Goal: Information Seeking & Learning: Learn about a topic

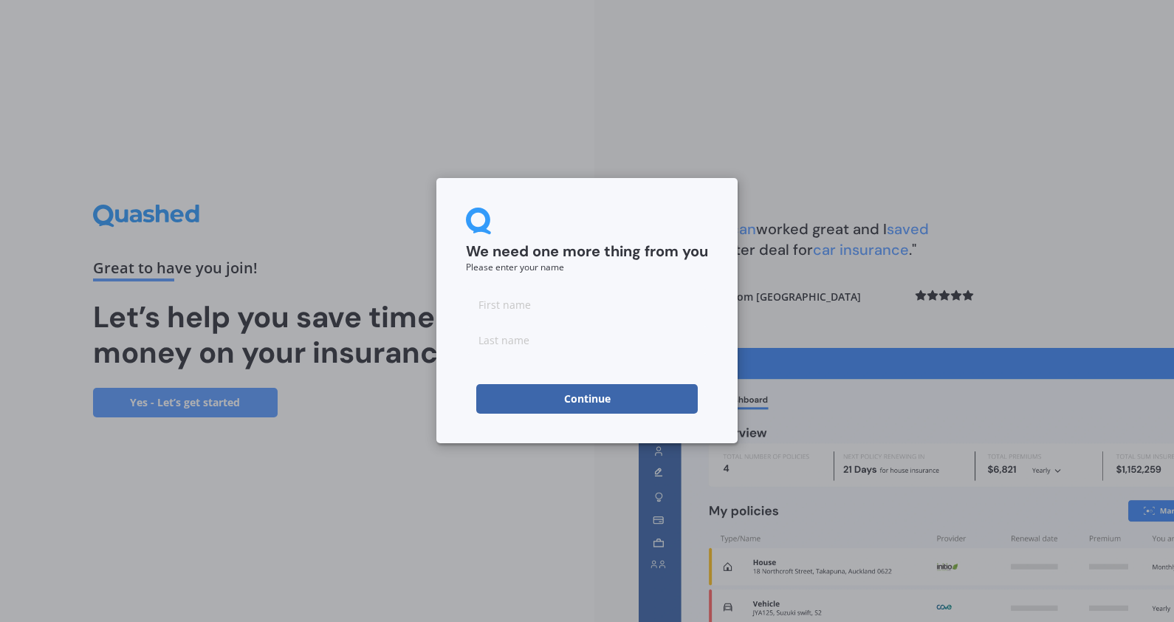
click at [675, 404] on button "Continue" at bounding box center [586, 399] width 221 height 30
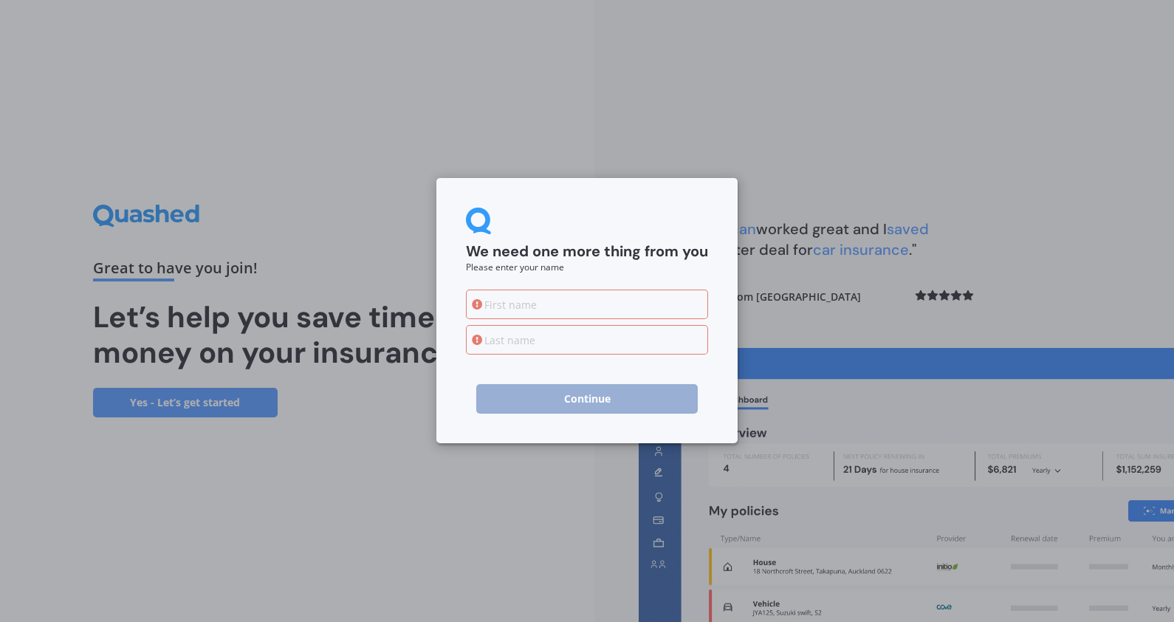
click at [528, 303] on input at bounding box center [587, 304] width 242 height 30
type input "djkl"
click at [523, 340] on input at bounding box center [587, 340] width 242 height 30
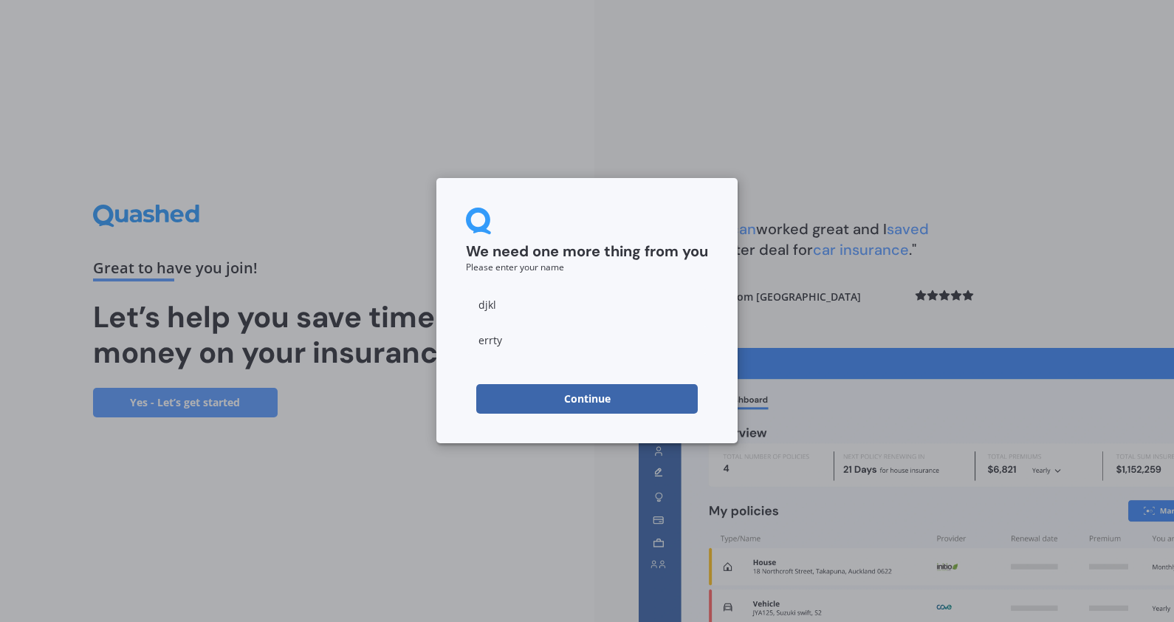
type input "errty"
click at [334, 303] on div "We need one more thing from you Please enter your name djkl errty Continue" at bounding box center [587, 311] width 1174 height 622
type input "[PERSON_NAME]"
click at [554, 307] on input "[PERSON_NAME]" at bounding box center [587, 304] width 242 height 30
click at [441, 297] on div "We need one more thing from you Please enter your name [PERSON_NAME] Continue" at bounding box center [586, 310] width 301 height 265
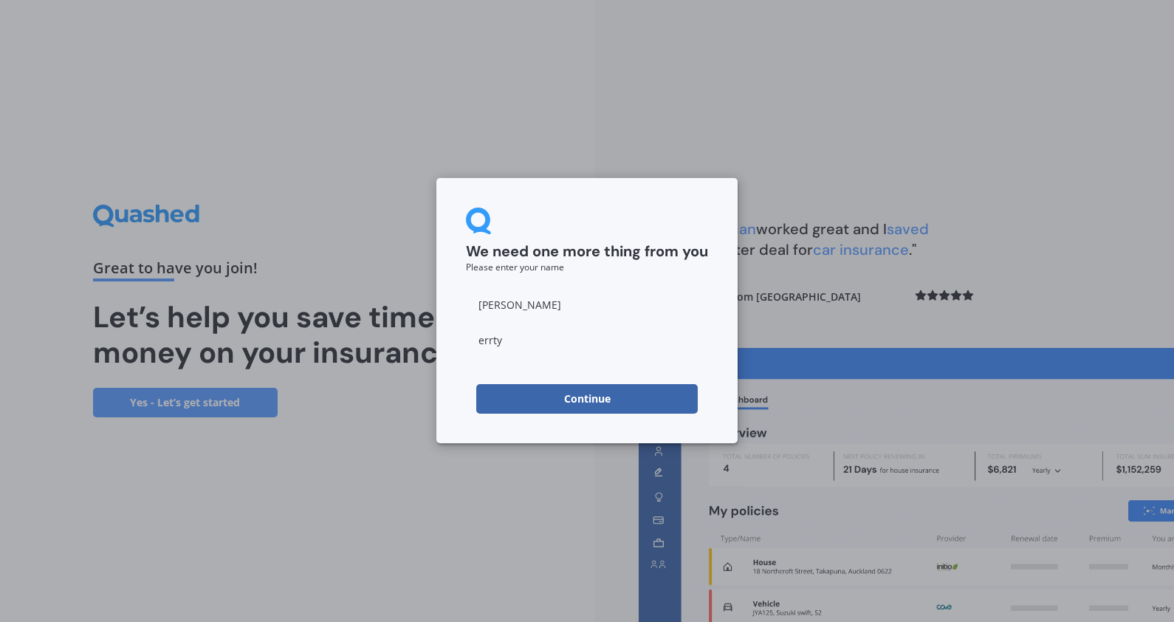
drag, startPoint x: 580, startPoint y: 296, endPoint x: 402, endPoint y: 295, distance: 178.6
click at [431, 296] on div "We need one more thing from you Please enter your name [PERSON_NAME] Continue" at bounding box center [587, 311] width 1174 height 622
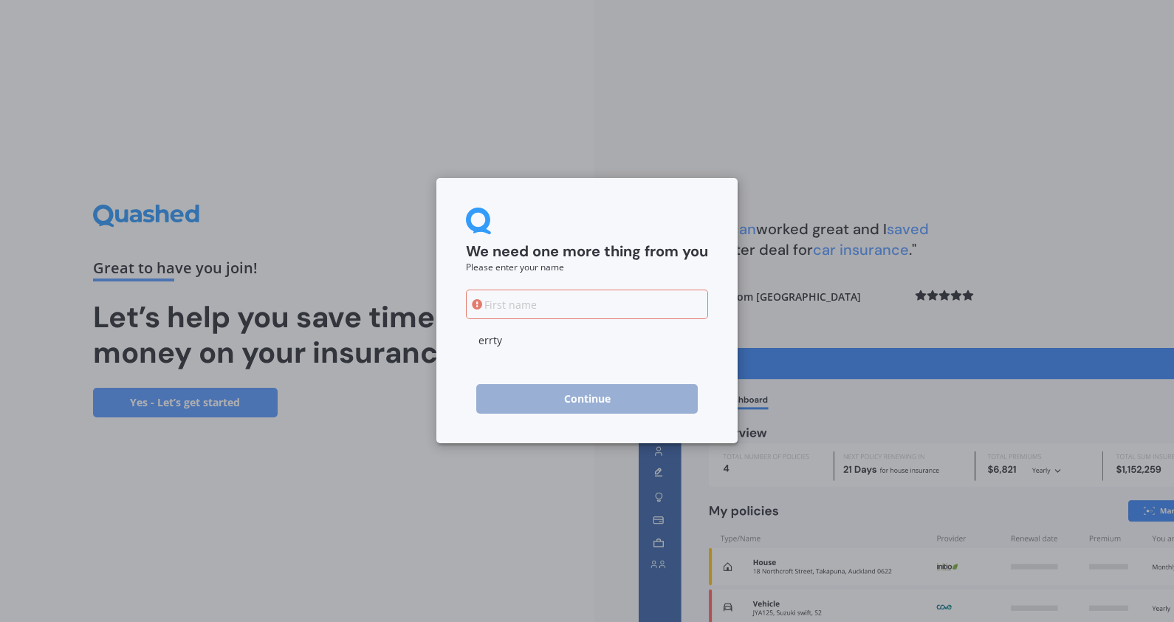
drag, startPoint x: 532, startPoint y: 351, endPoint x: 476, endPoint y: 345, distance: 56.4
click at [476, 345] on input "errty" at bounding box center [587, 340] width 242 height 30
click at [565, 303] on input at bounding box center [587, 304] width 242 height 30
type input "[PERSON_NAME]"
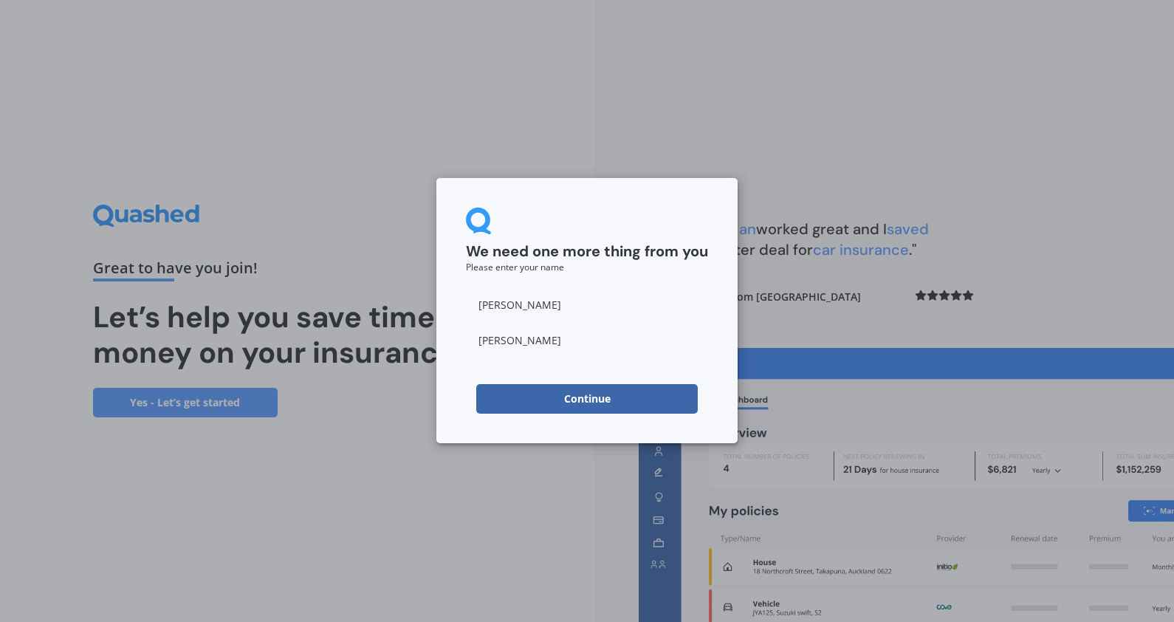
type input "[PERSON_NAME]"
click at [642, 394] on button "Continue" at bounding box center [586, 399] width 221 height 30
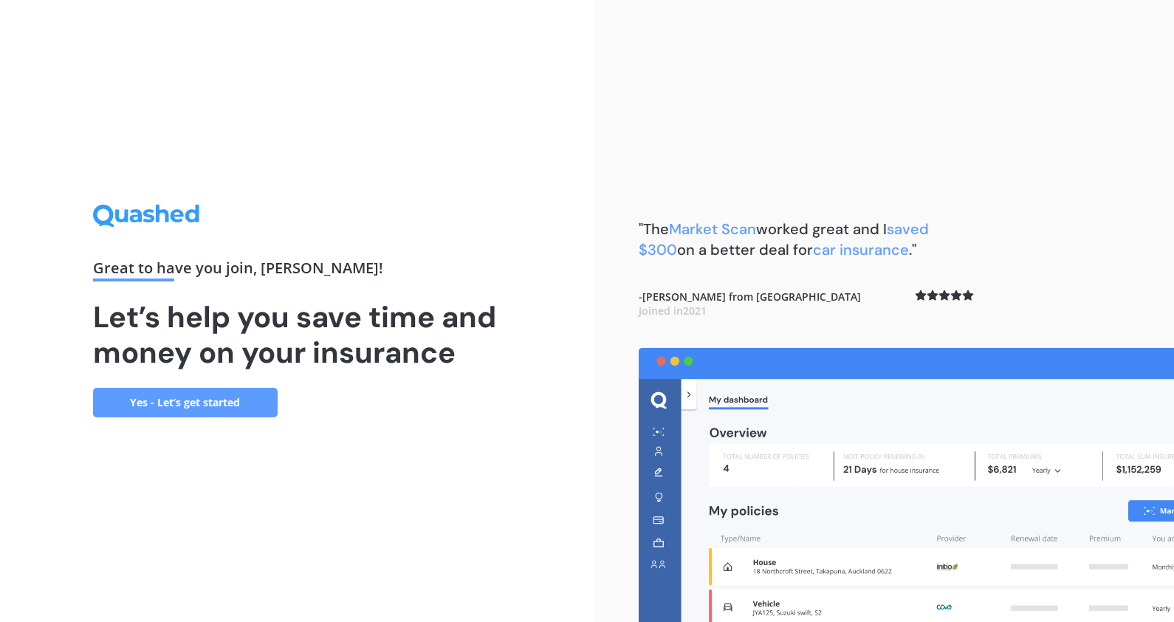
click at [214, 391] on link "Yes - Let’s get started" at bounding box center [185, 403] width 185 height 30
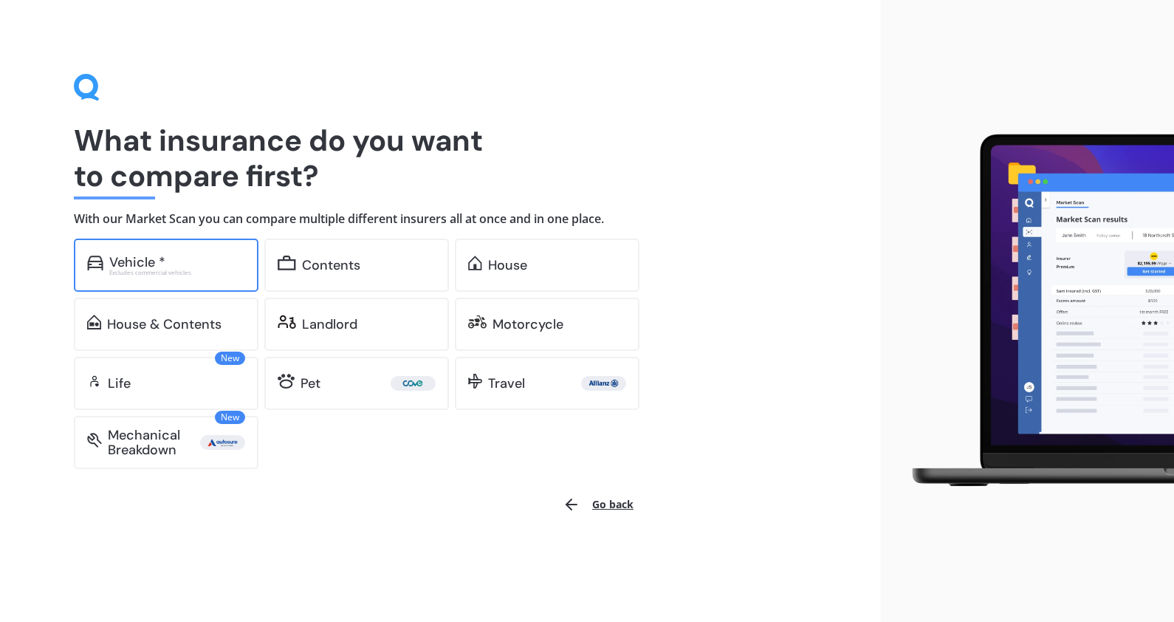
click at [151, 262] on div "Vehicle *" at bounding box center [137, 262] width 56 height 15
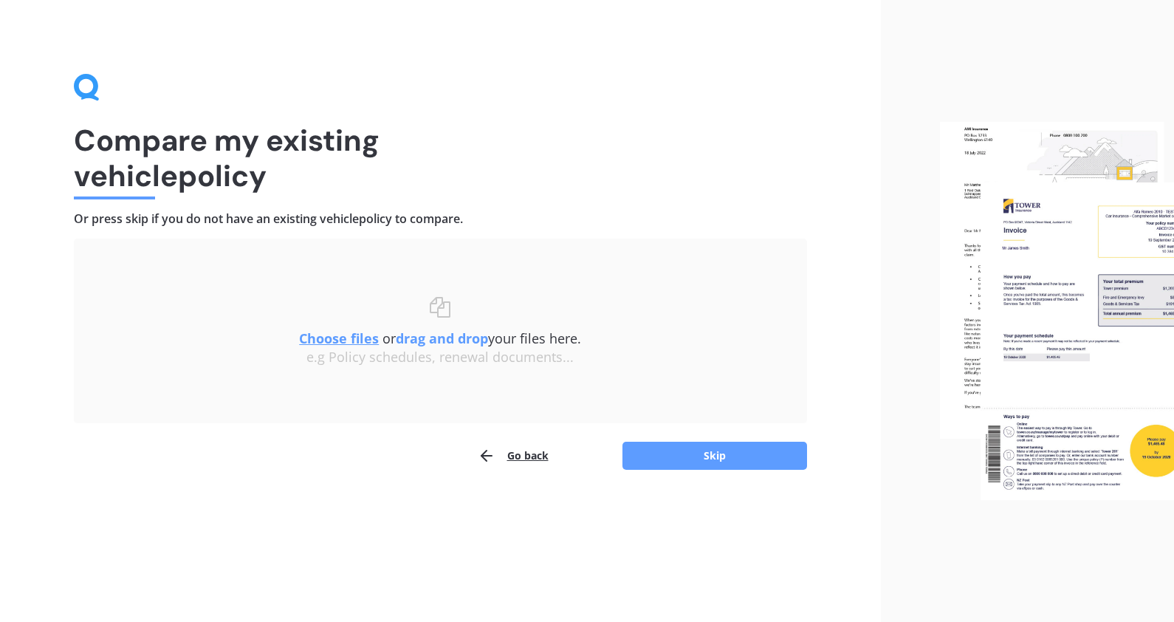
click at [529, 464] on button "Go back" at bounding box center [513, 456] width 71 height 30
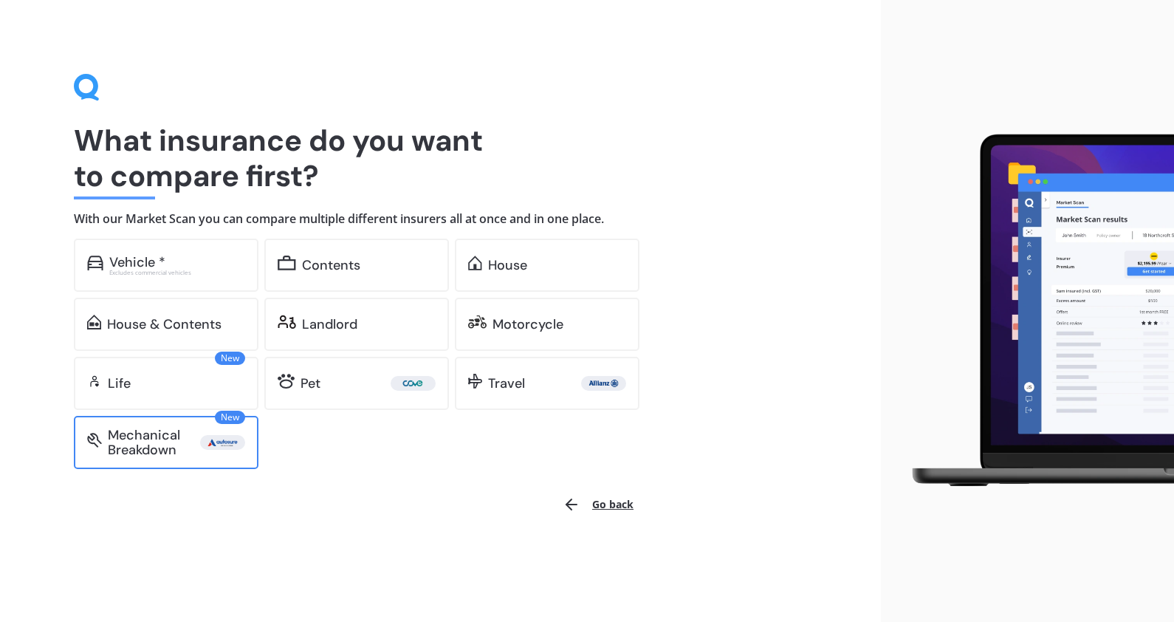
click at [95, 456] on div "New Mechanical Breakdown" at bounding box center [166, 442] width 185 height 53
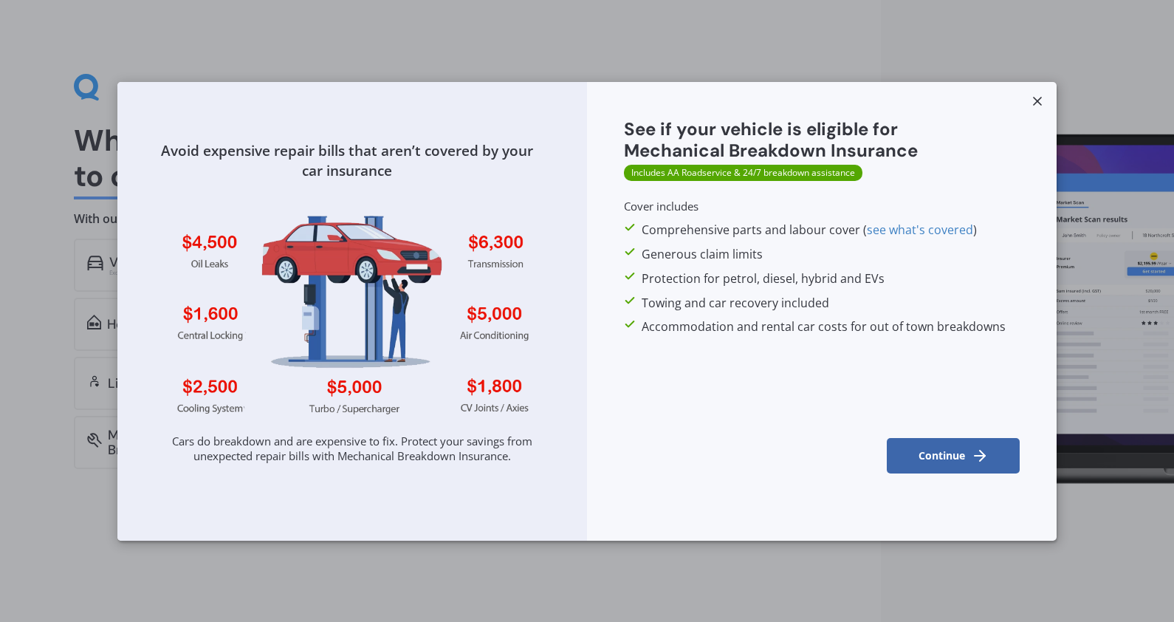
click at [1030, 94] on icon at bounding box center [1037, 101] width 15 height 15
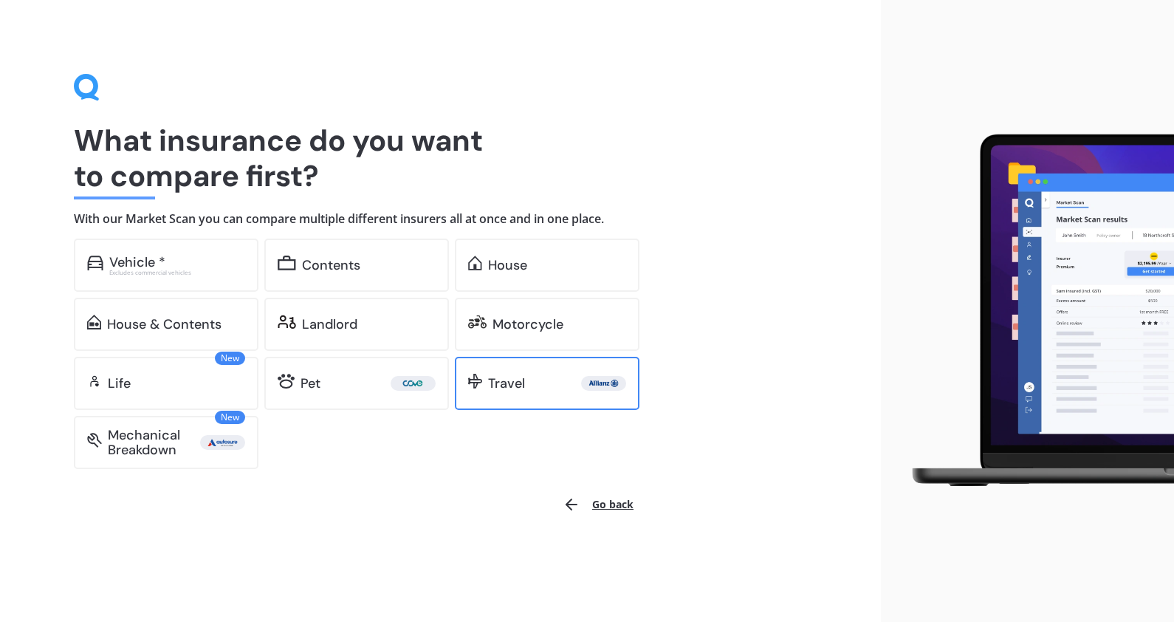
click at [557, 371] on div "Travel" at bounding box center [547, 383] width 185 height 53
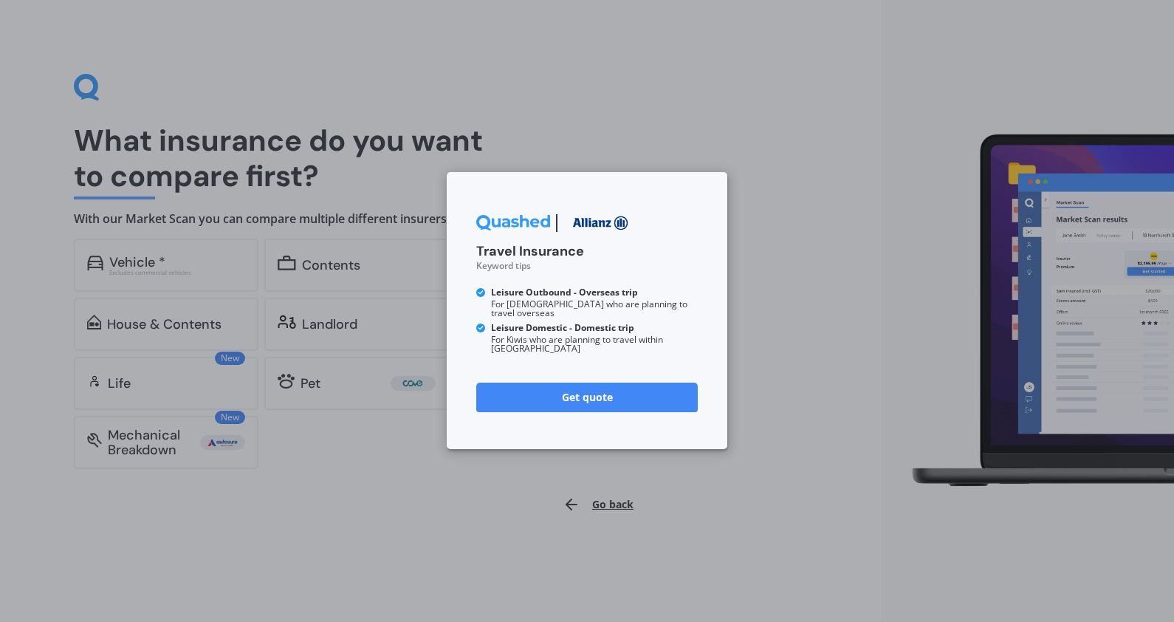
click at [777, 251] on div "Travel Insurance Keyword tips Leisure Outbound - Overseas trip For Kiwis who ar…" at bounding box center [587, 311] width 1174 height 622
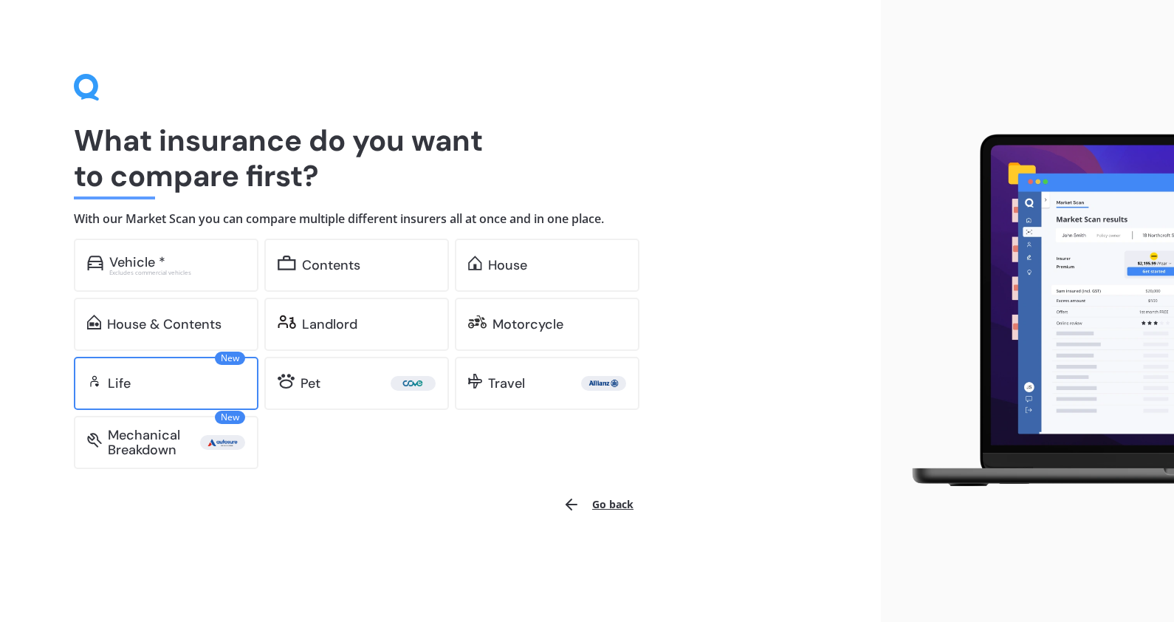
click at [228, 396] on div "New Life" at bounding box center [166, 383] width 185 height 53
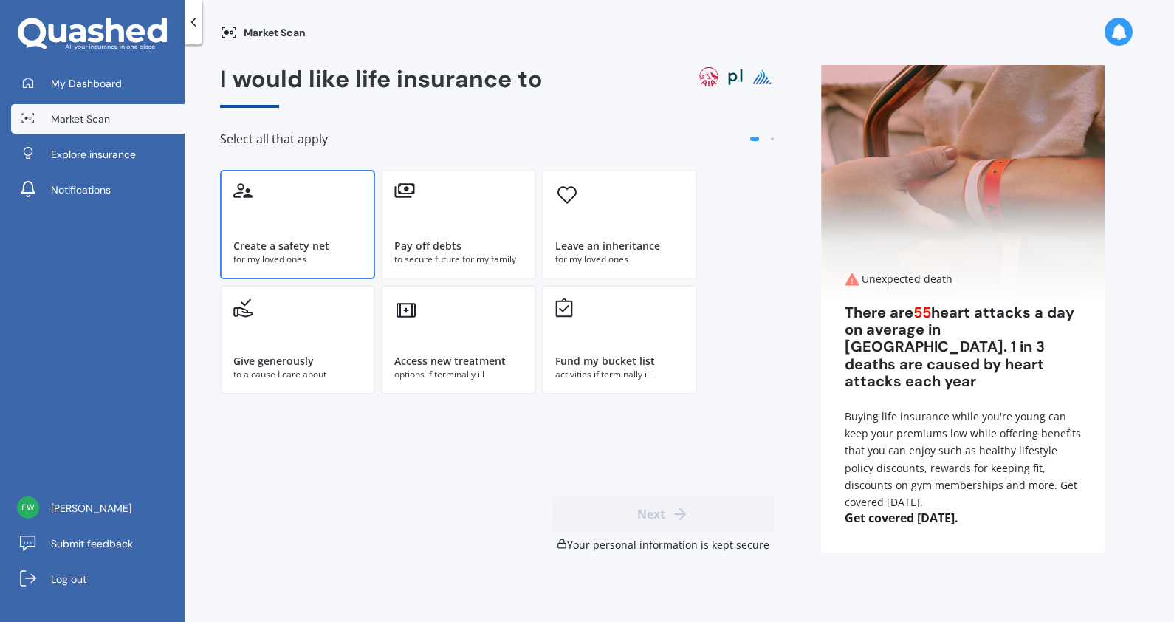
click at [303, 199] on div "Create a safety net for my loved ones" at bounding box center [297, 224] width 155 height 109
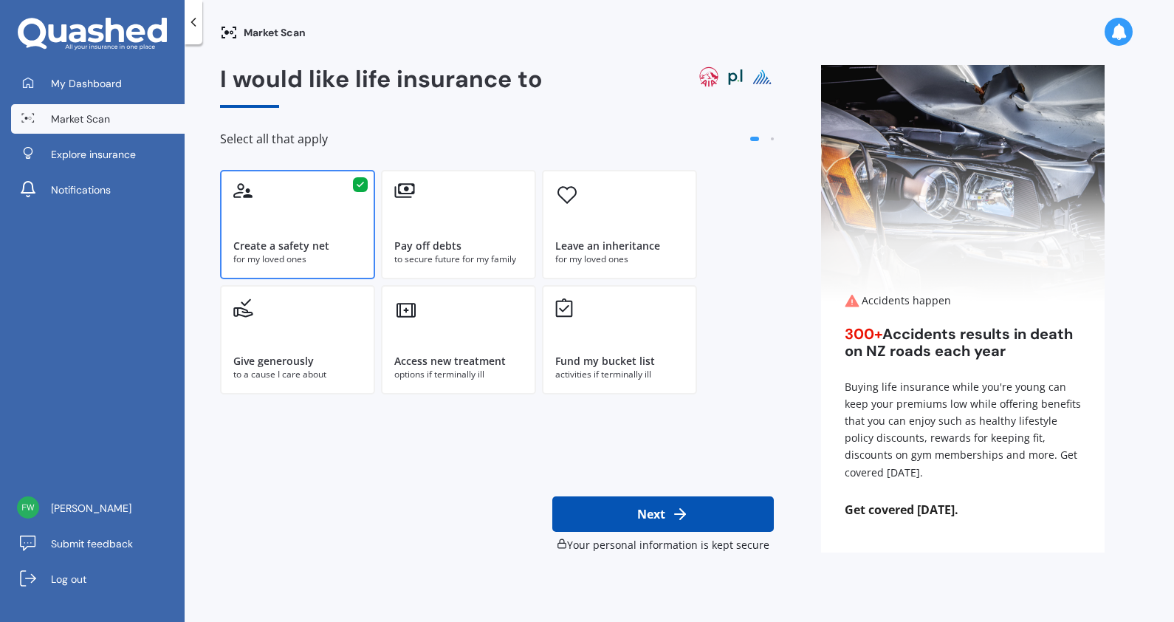
click at [340, 233] on div "Create a safety net for my loved ones" at bounding box center [297, 224] width 155 height 109
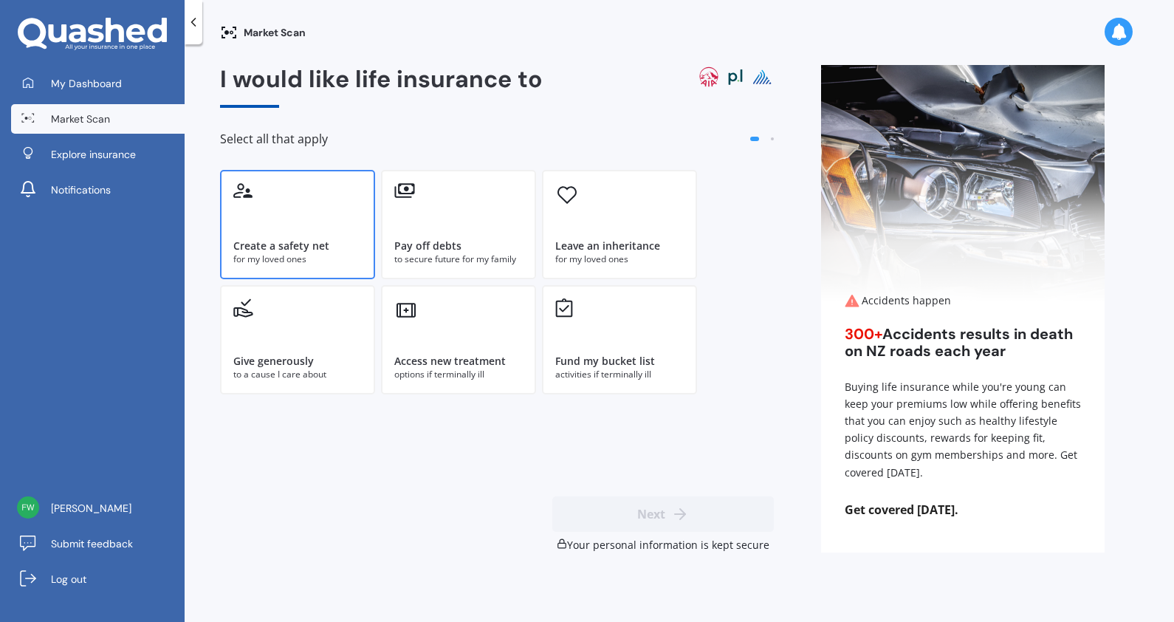
click at [353, 210] on div "Create a safety net for my loved ones" at bounding box center [297, 224] width 155 height 109
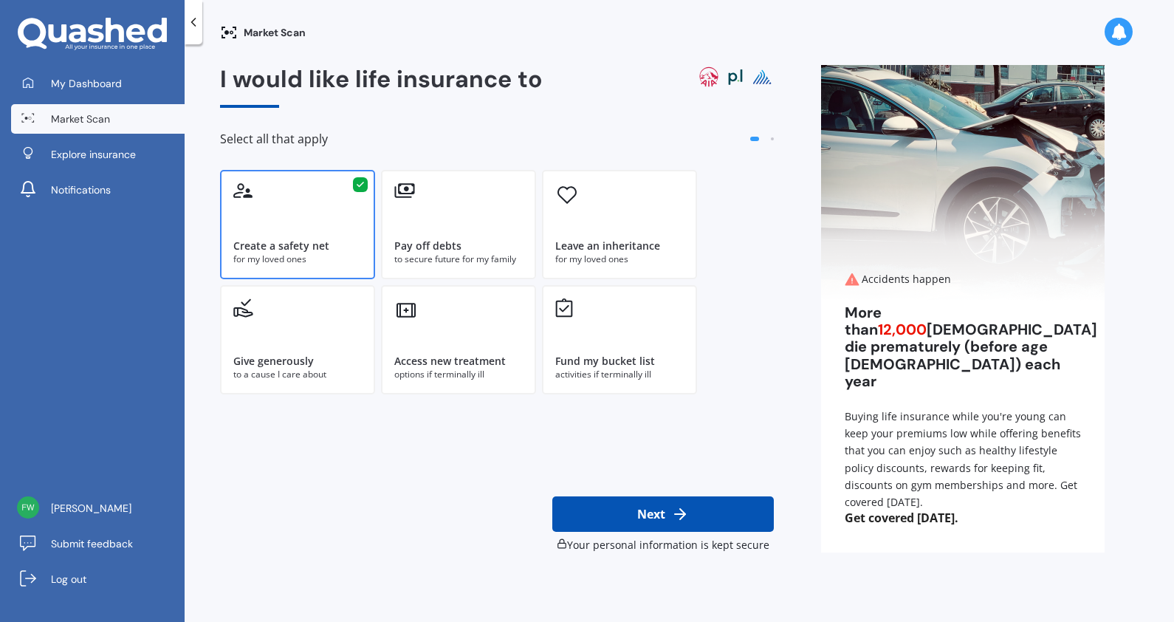
click at [774, 140] on div "I would like life insurance to Select all that apply Create a safety net for my…" at bounding box center [662, 308] width 884 height 487
click at [772, 140] on span at bounding box center [772, 138] width 3 height 3
click at [86, 97] on link "My Dashboard" at bounding box center [97, 84] width 173 height 30
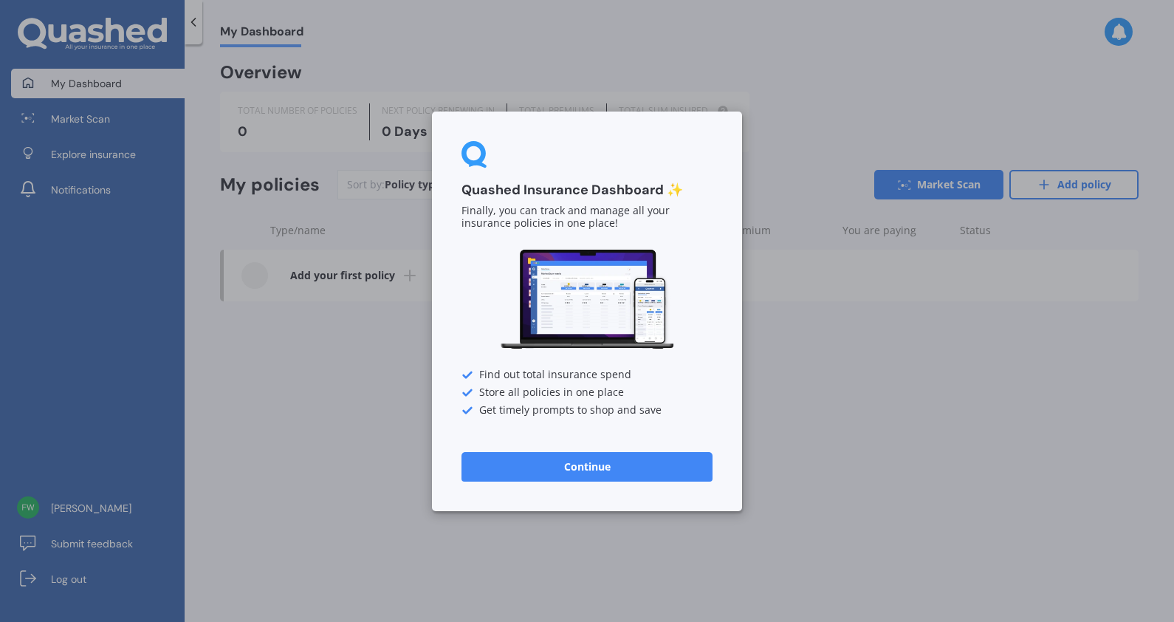
click at [579, 469] on button "Continue" at bounding box center [586, 466] width 251 height 30
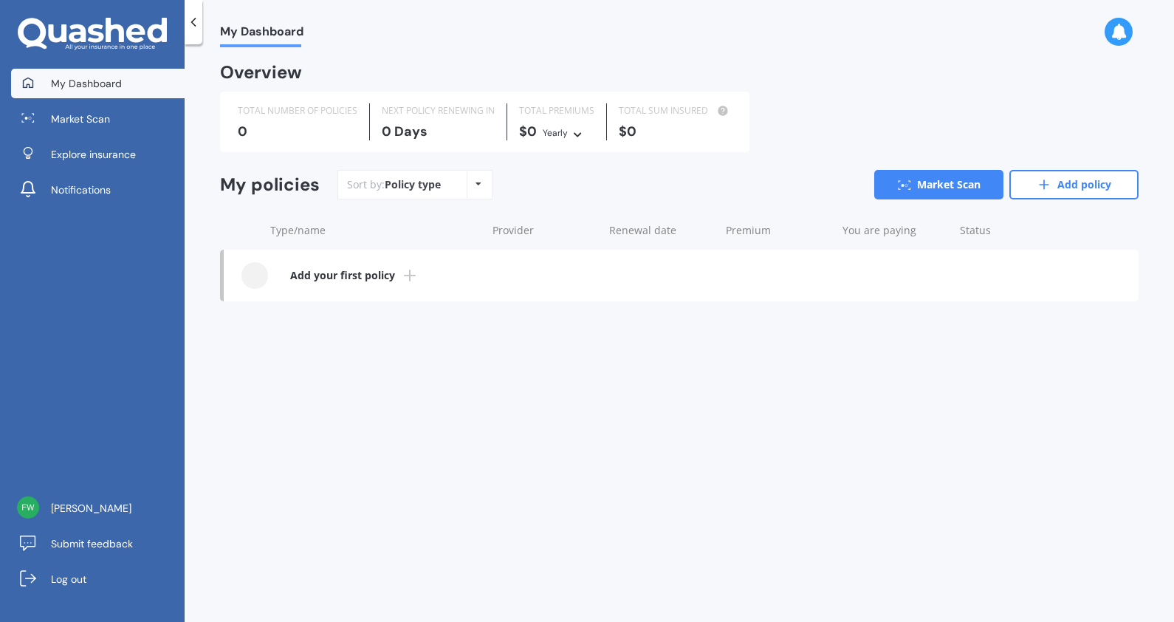
click at [1112, 33] on icon at bounding box center [1118, 32] width 16 height 16
click at [116, 503] on link "[PERSON_NAME]" at bounding box center [97, 508] width 173 height 30
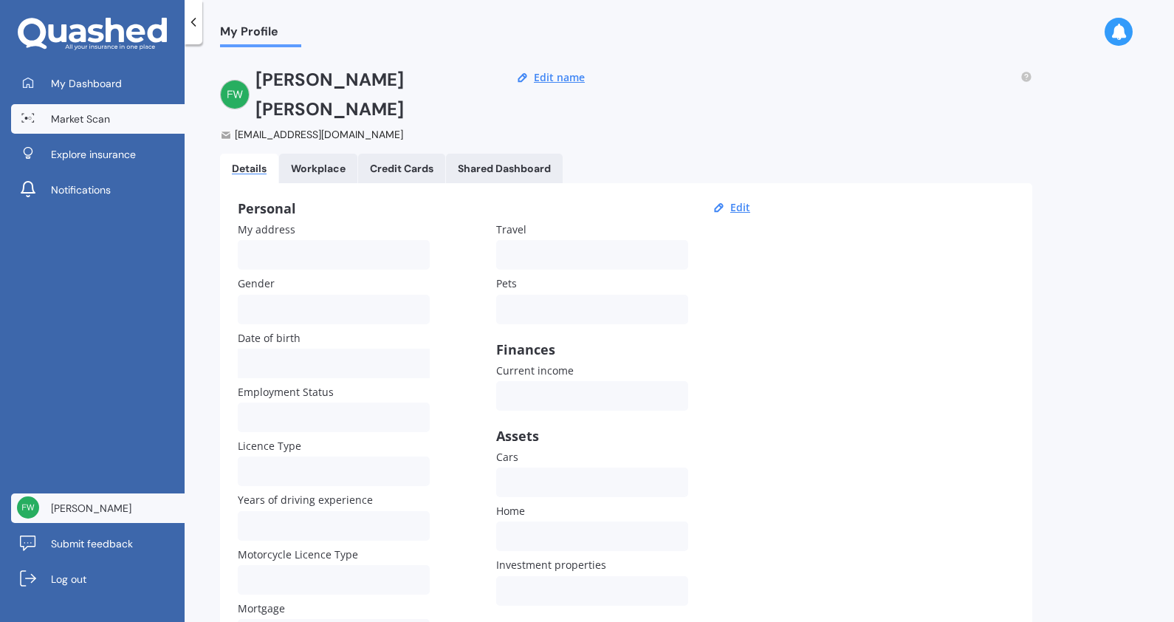
click at [92, 105] on link "Market Scan" at bounding box center [97, 119] width 173 height 30
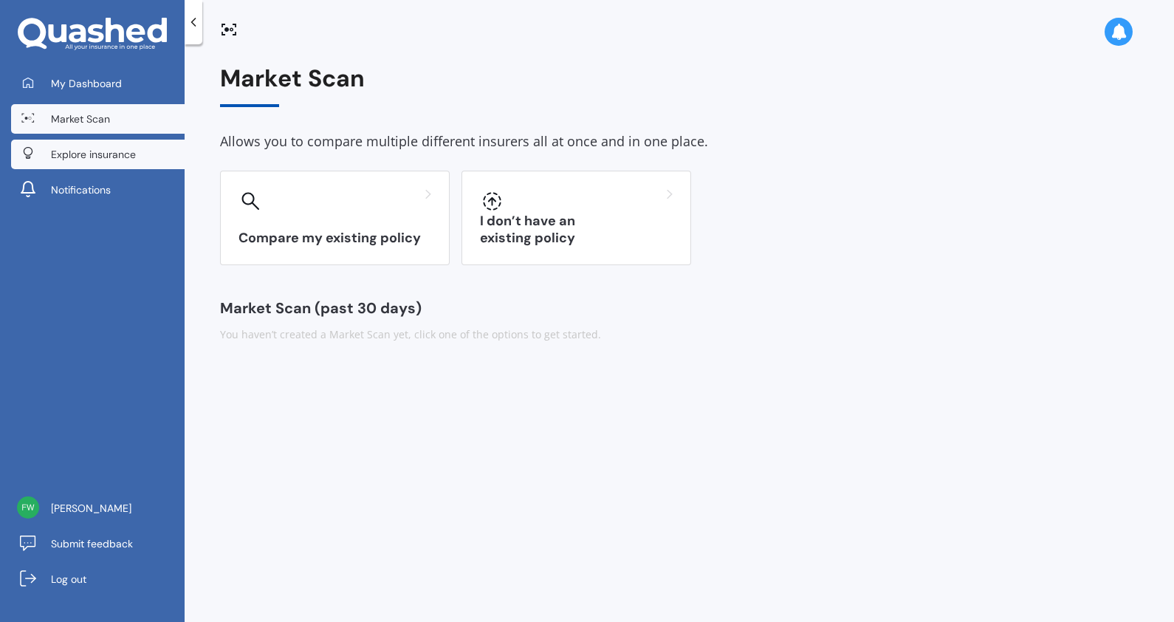
click at [114, 147] on span "Explore insurance" at bounding box center [93, 154] width 85 height 15
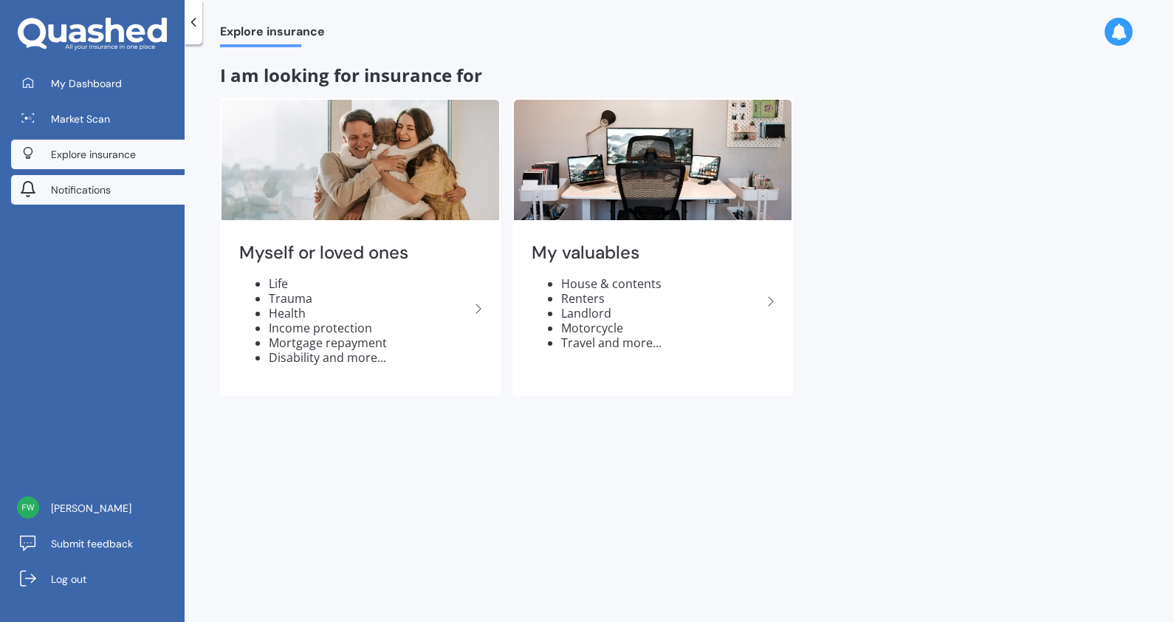
click at [132, 185] on link "Notifications" at bounding box center [97, 190] width 173 height 30
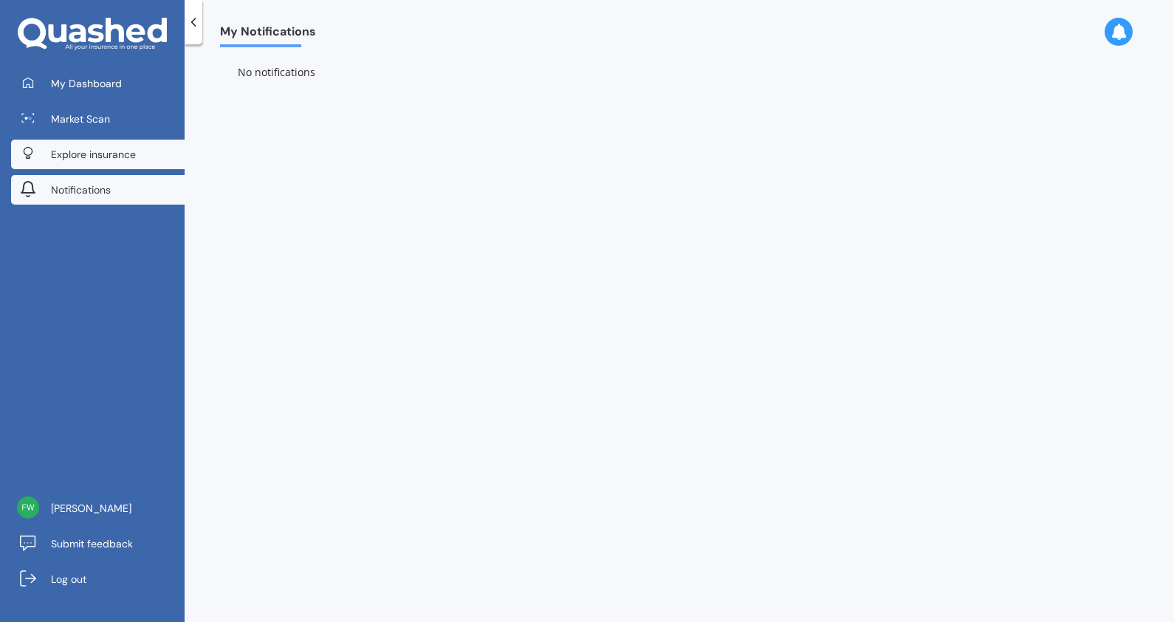
click at [112, 145] on link "Explore insurance" at bounding box center [97, 155] width 173 height 30
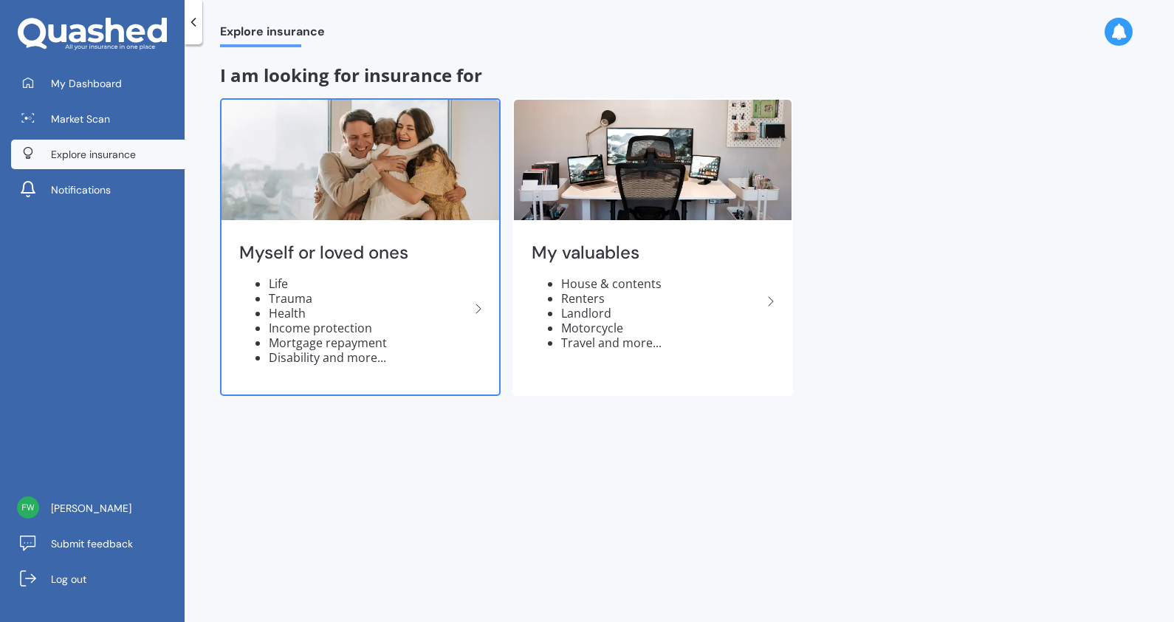
click at [355, 260] on h2 "Myself or loved ones" at bounding box center [354, 252] width 230 height 23
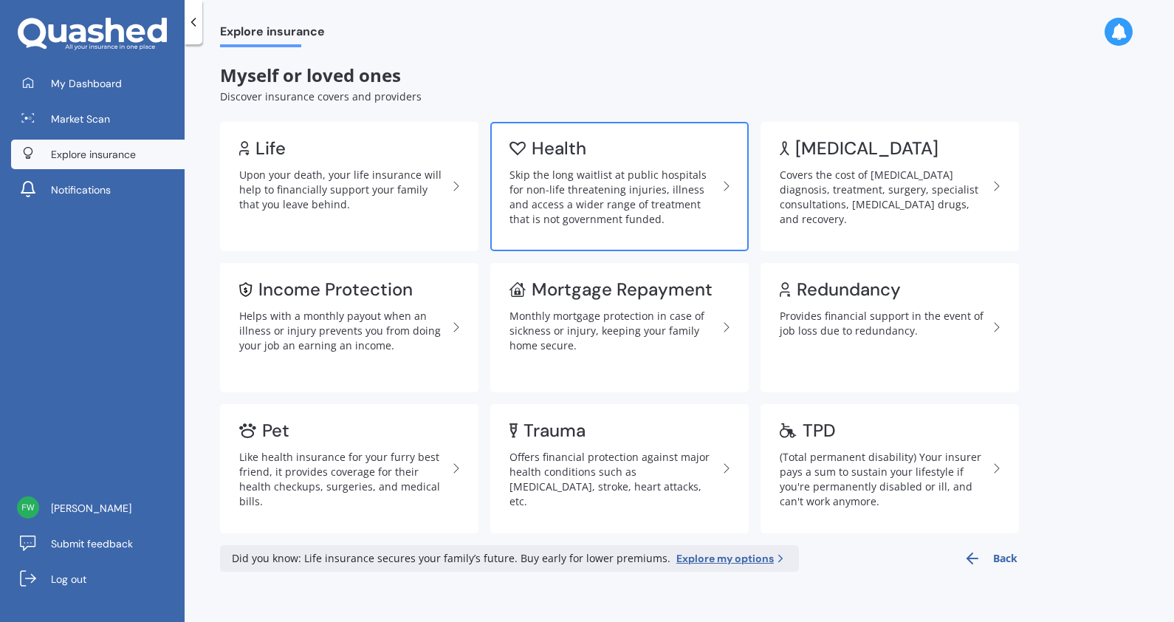
click at [635, 195] on div "Skip the long waitlist at public hospitals for non-life threatening injuries, i…" at bounding box center [613, 197] width 208 height 59
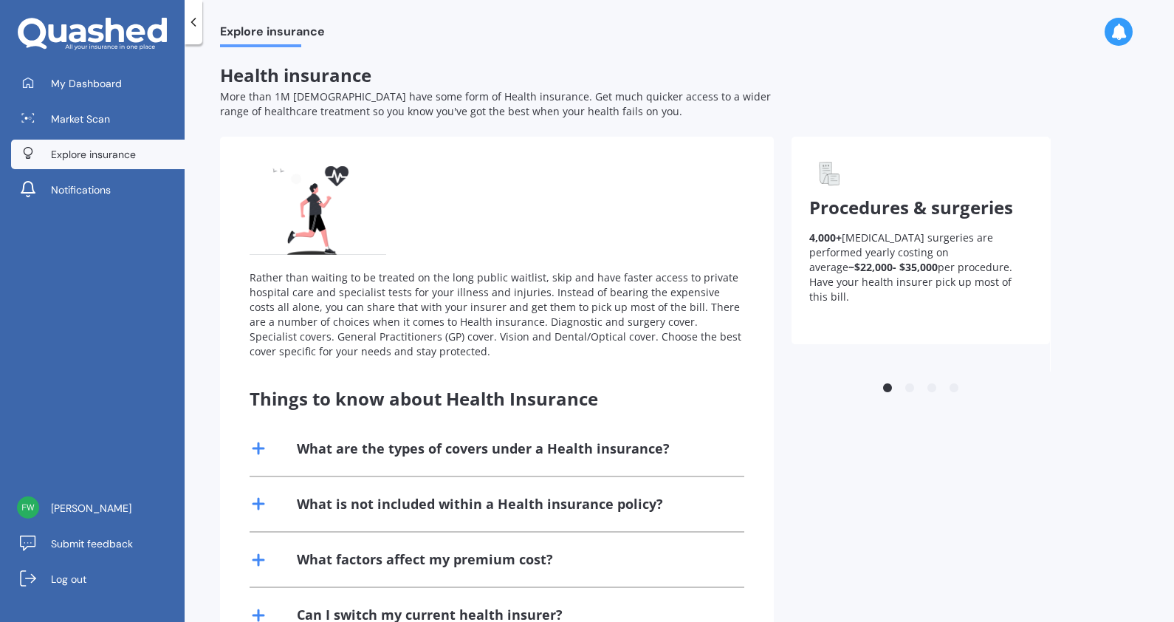
click at [48, 154] on link "Explore insurance" at bounding box center [97, 155] width 173 height 30
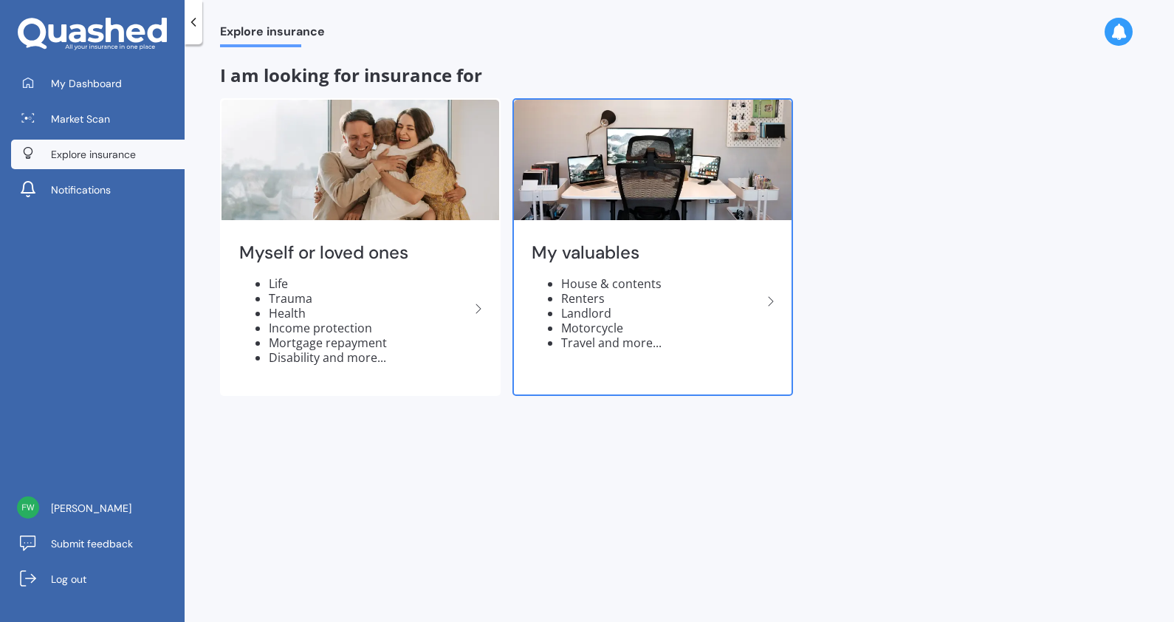
click at [723, 170] on img at bounding box center [653, 160] width 278 height 120
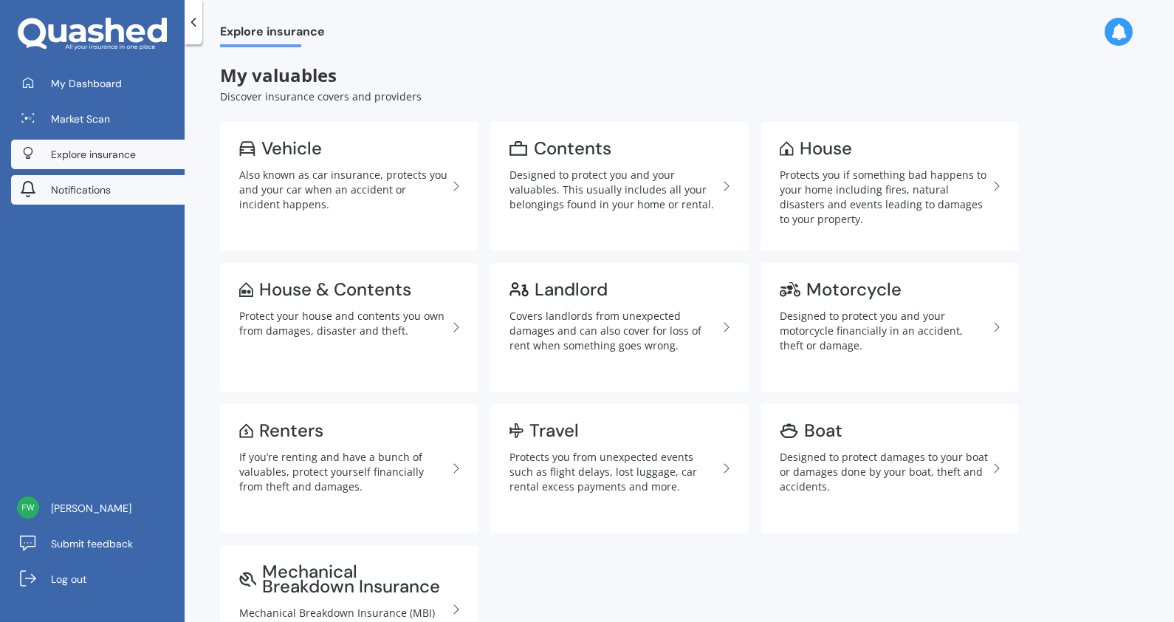
click at [92, 182] on span "Notifications" at bounding box center [81, 189] width 60 height 15
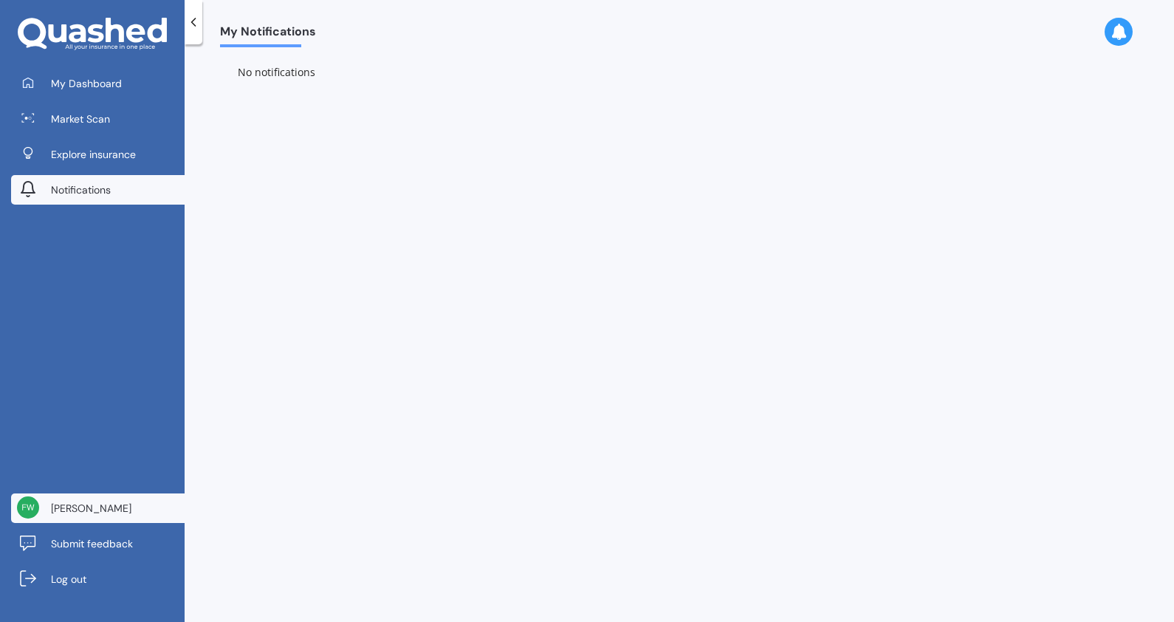
click at [116, 510] on link "[PERSON_NAME]" at bounding box center [97, 508] width 173 height 30
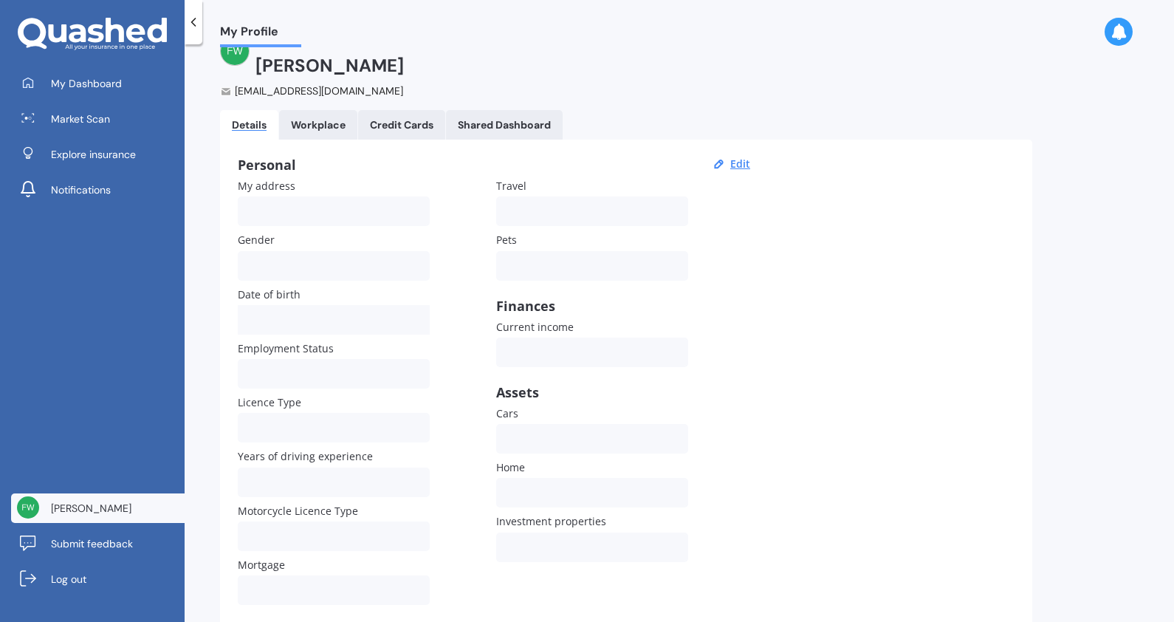
scroll to position [64, 0]
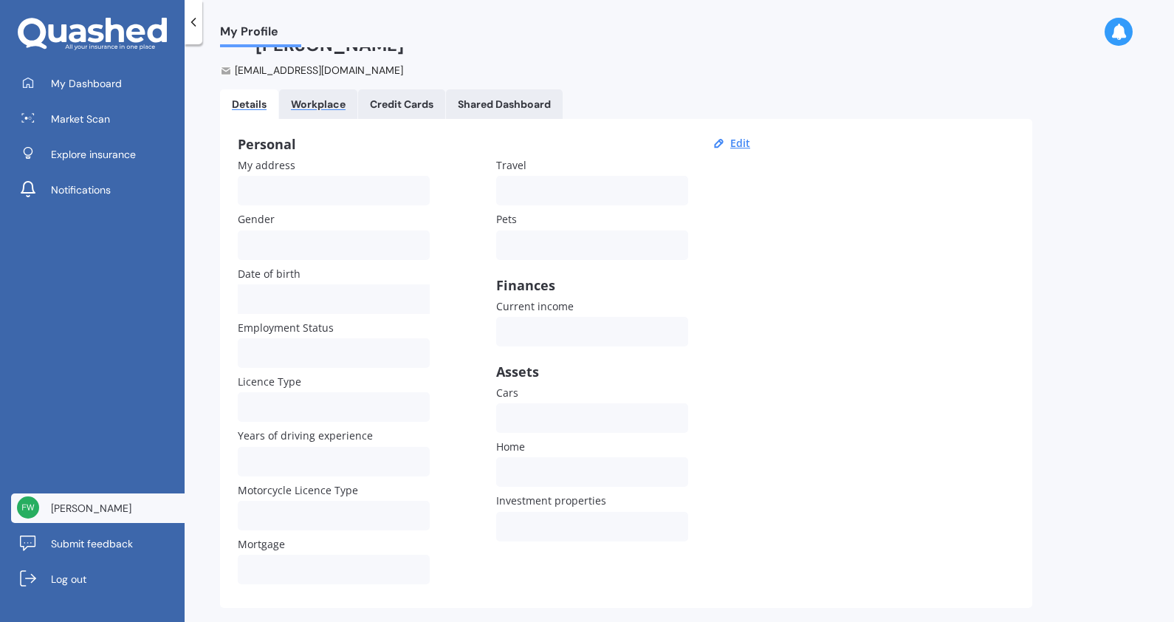
click at [322, 98] on div "Workplace" at bounding box center [318, 104] width 55 height 13
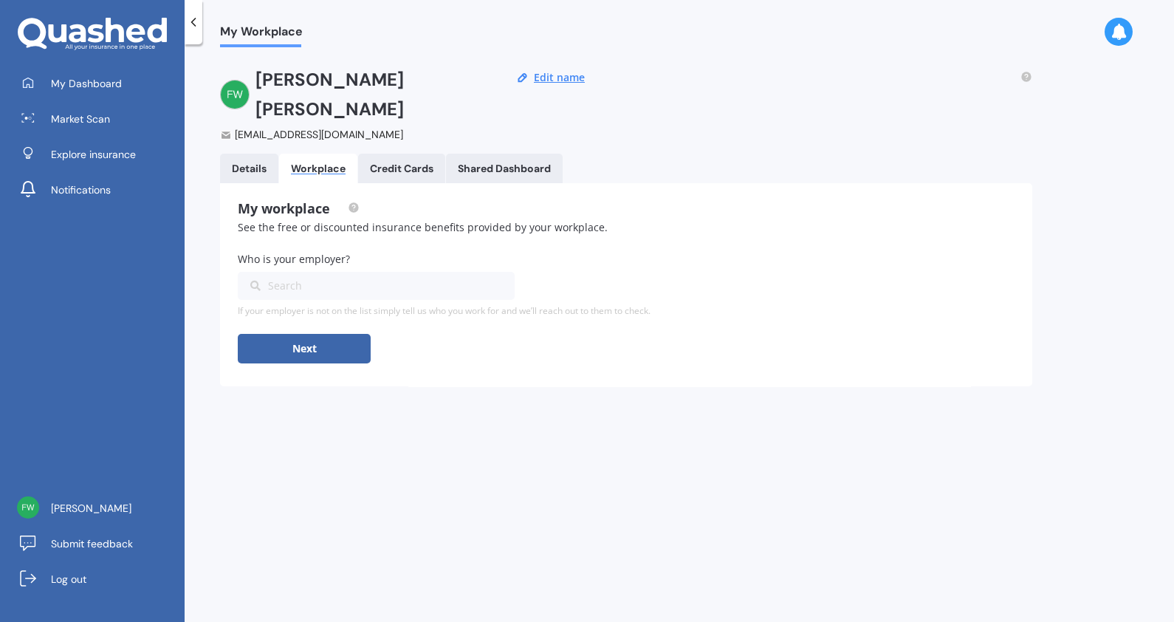
scroll to position [0, 0]
click at [240, 154] on link "Details" at bounding box center [249, 169] width 58 height 30
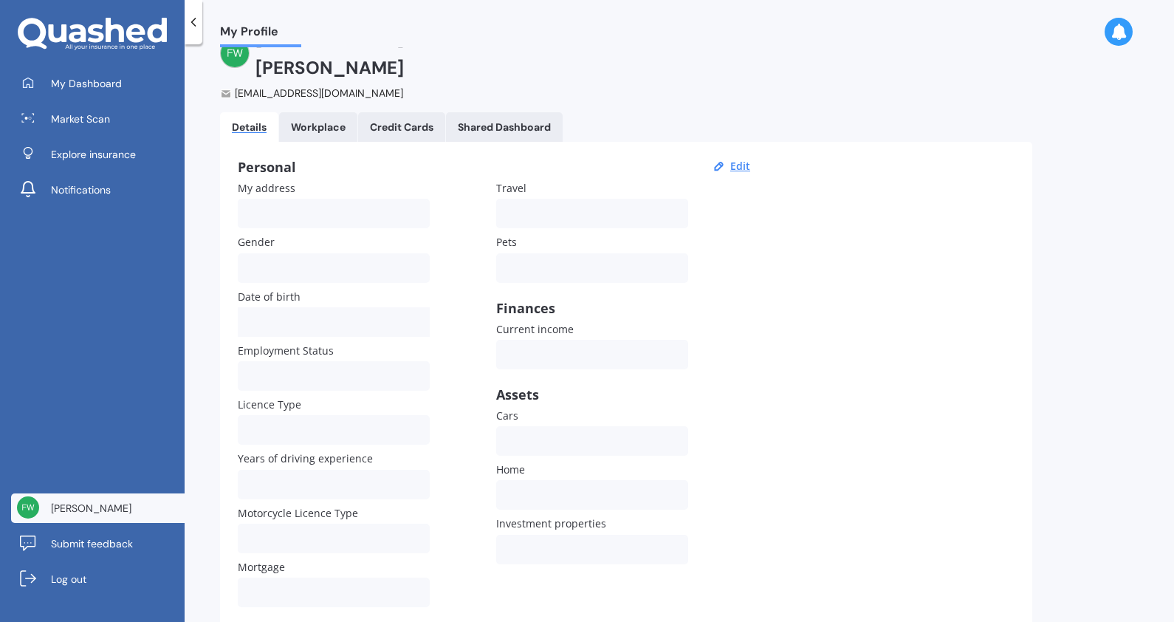
scroll to position [64, 0]
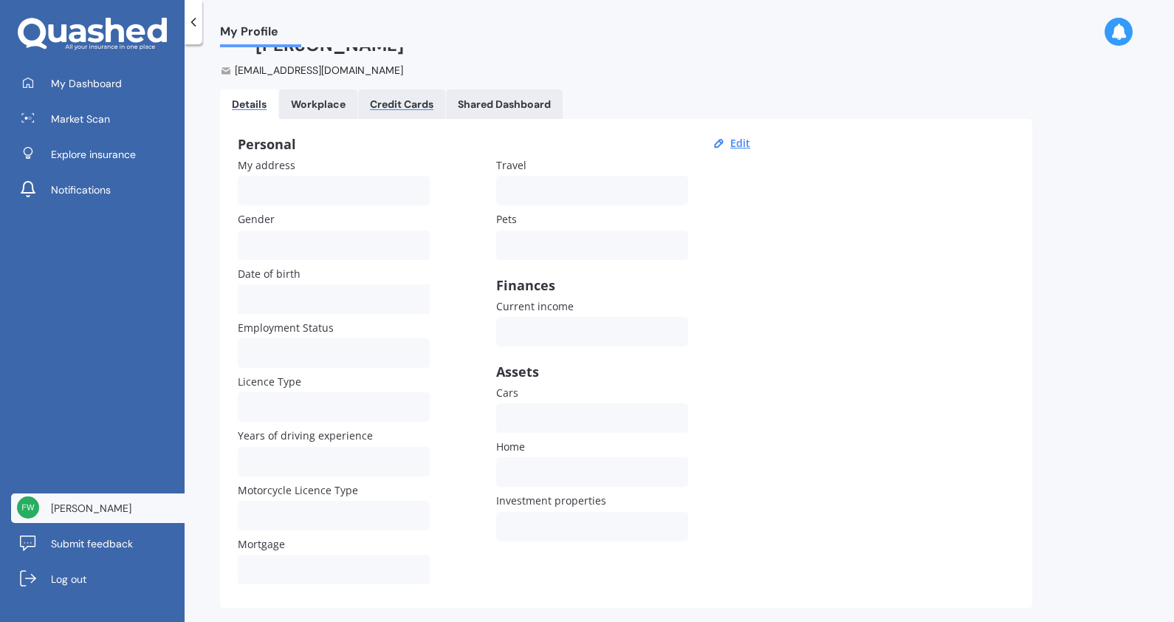
click at [401, 98] on div "Credit Cards" at bounding box center [401, 104] width 63 height 13
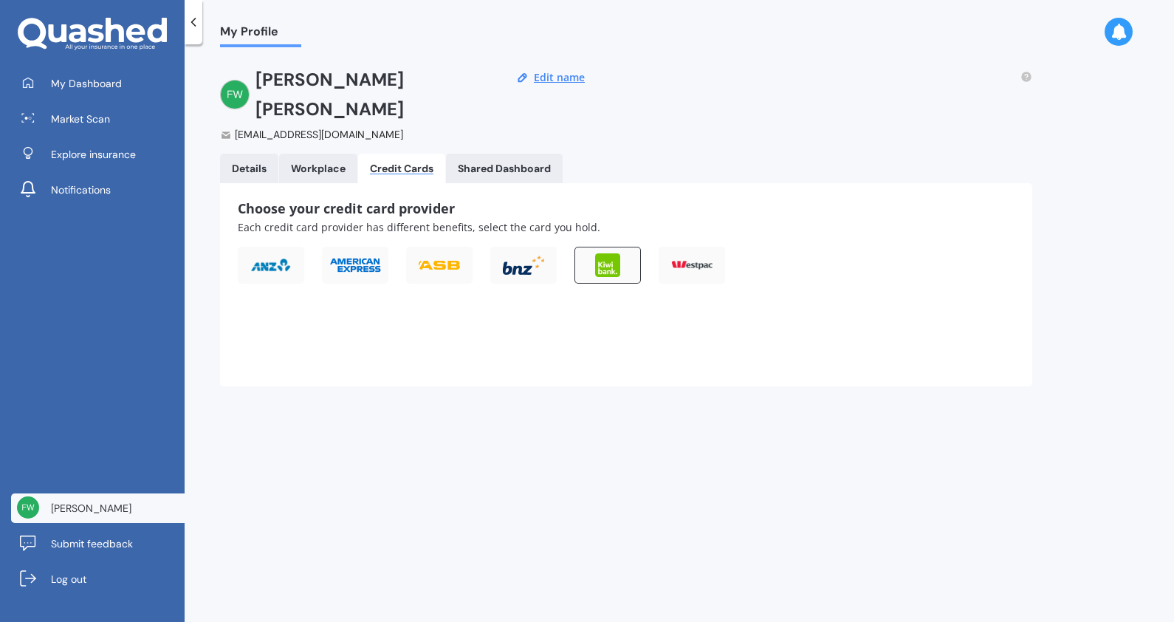
click at [596, 253] on img at bounding box center [607, 265] width 24 height 24
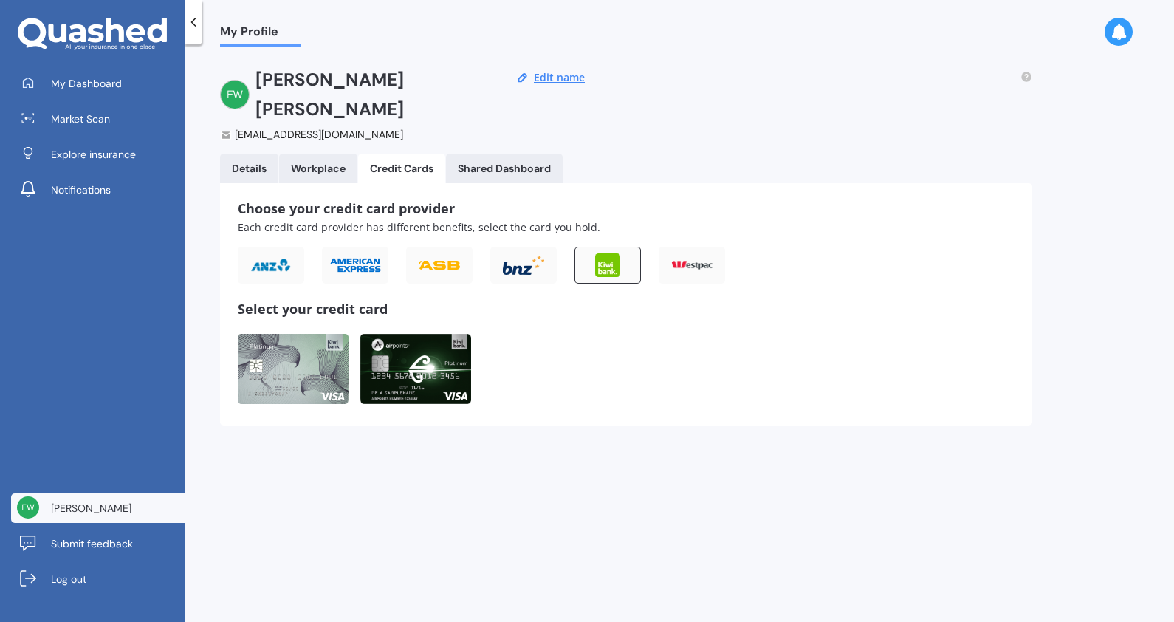
click at [440, 334] on img at bounding box center [415, 369] width 111 height 70
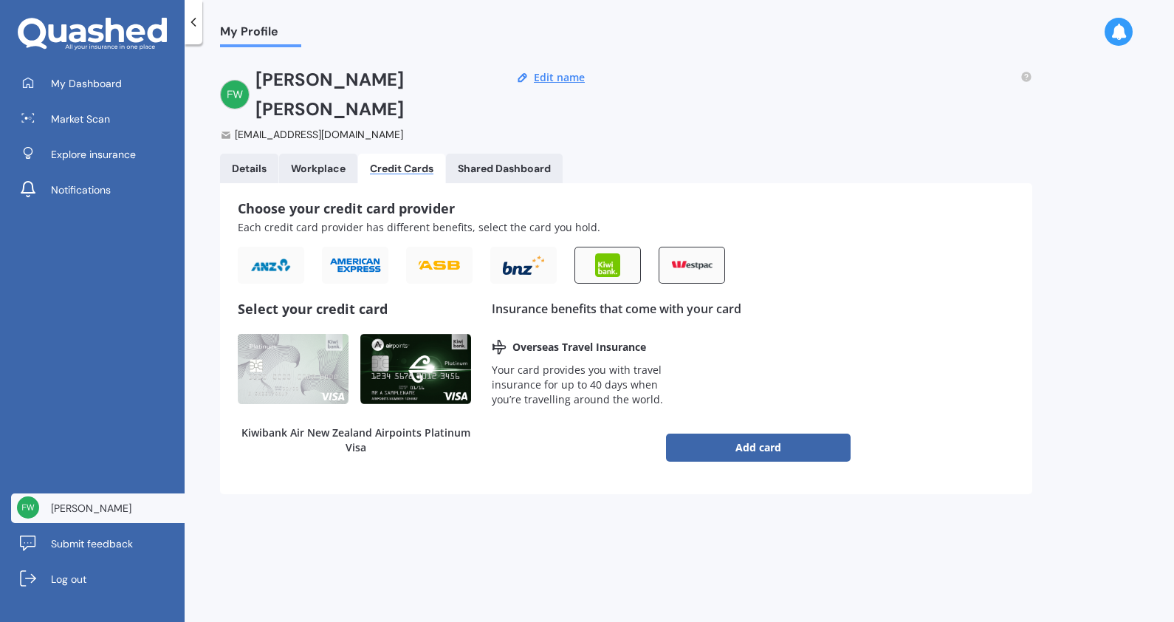
click at [672, 261] on img at bounding box center [691, 265] width 41 height 8
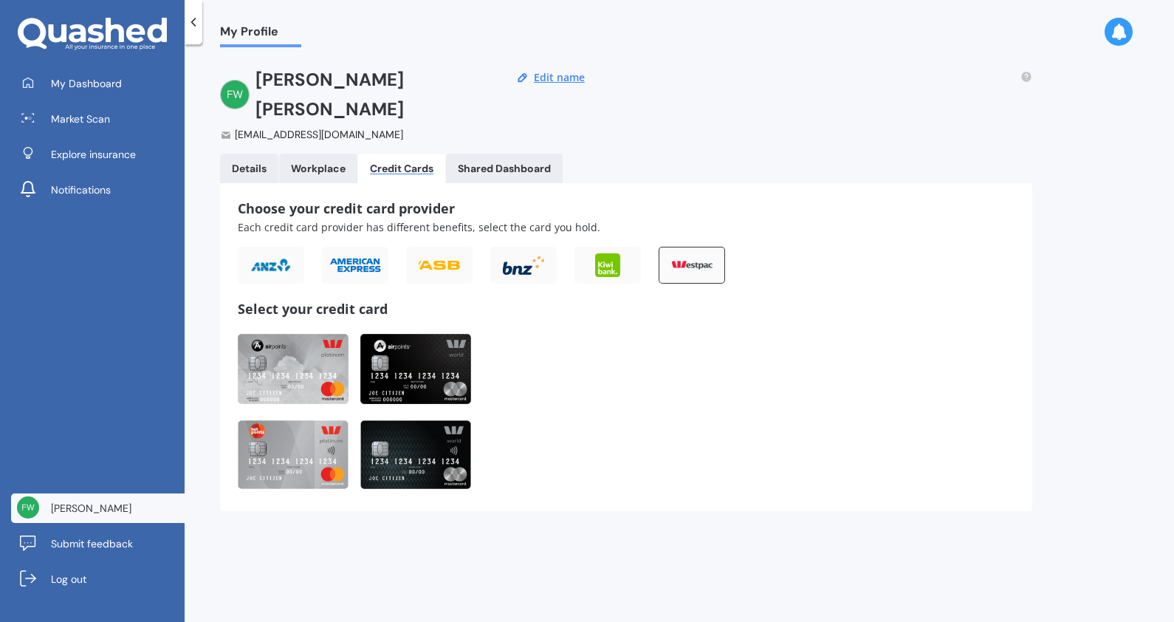
click at [484, 247] on div at bounding box center [490, 274] width 505 height 55
click at [686, 247] on div at bounding box center [691, 265] width 66 height 37
click at [398, 162] on div "Credit Cards" at bounding box center [401, 168] width 63 height 13
click at [524, 162] on div "Shared Dashboard" at bounding box center [504, 168] width 93 height 13
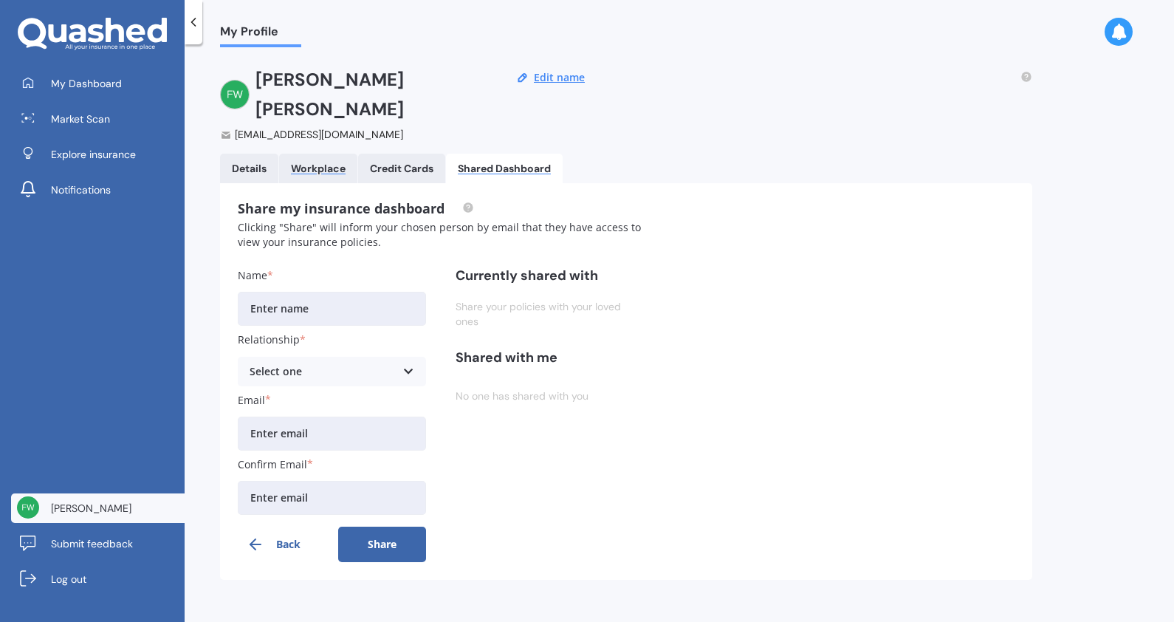
click at [294, 162] on div "Workplace" at bounding box center [318, 168] width 55 height 13
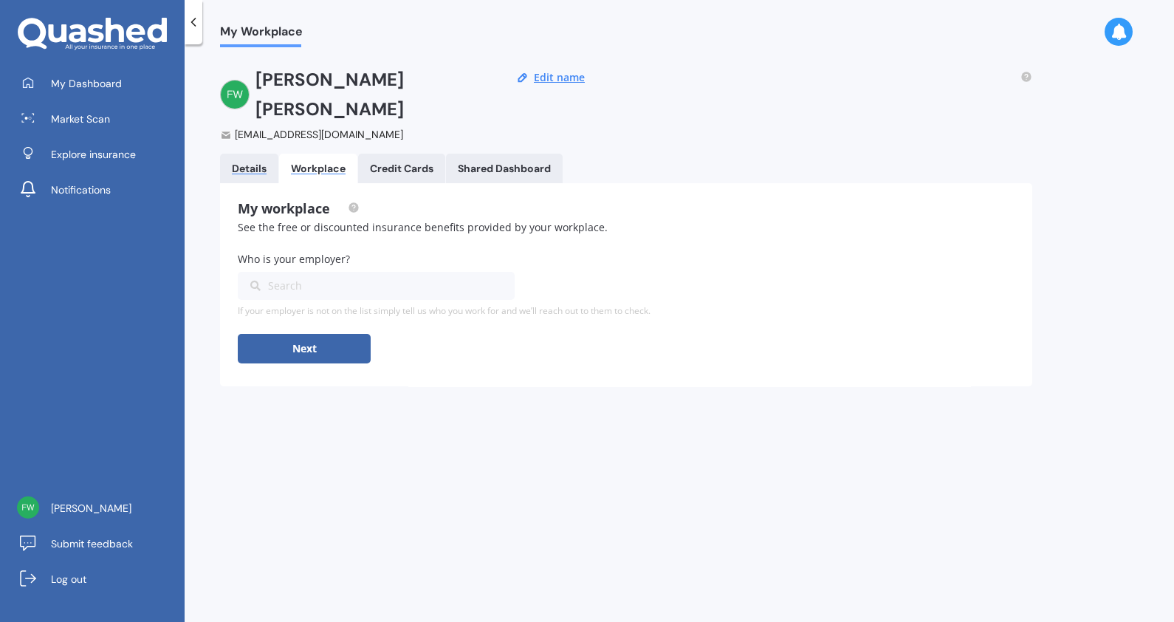
click at [254, 162] on div "Details" at bounding box center [249, 168] width 35 height 13
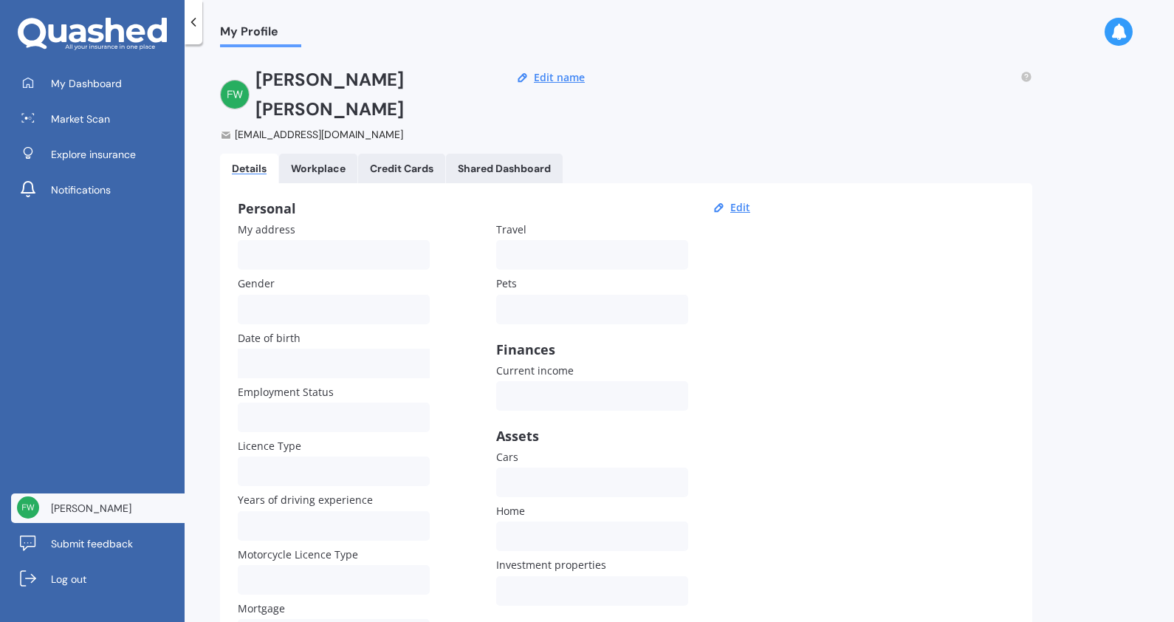
click at [123, 100] on div "My Dashboard Market Scan Explore insurance Notifications" at bounding box center [92, 140] width 185 height 142
click at [121, 88] on link "My Dashboard" at bounding box center [97, 84] width 173 height 30
